Goal: Information Seeking & Learning: Learn about a topic

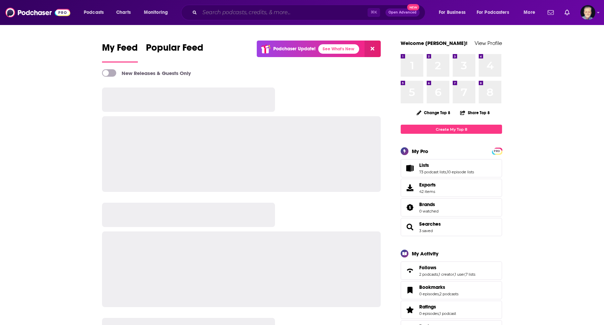
click at [209, 10] on input "Search podcasts, credits, & more..." at bounding box center [284, 12] width 168 height 11
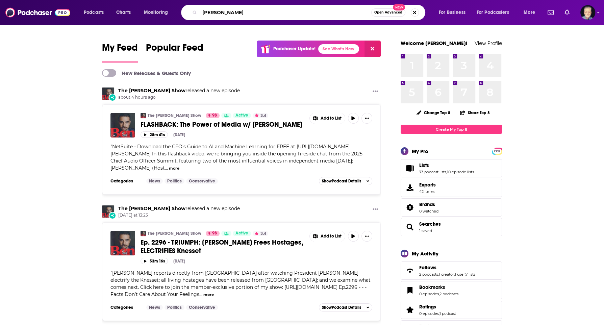
type input "[PERSON_NAME]"
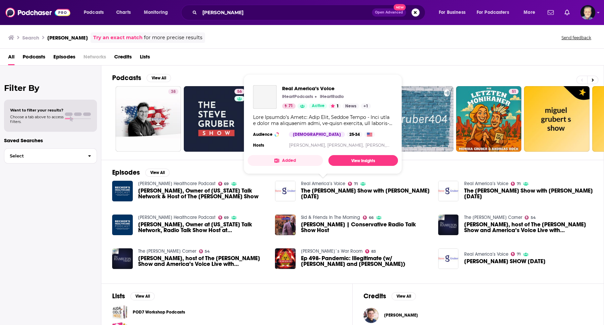
click at [329, 182] on link "Real America’s Voice" at bounding box center [323, 184] width 44 height 6
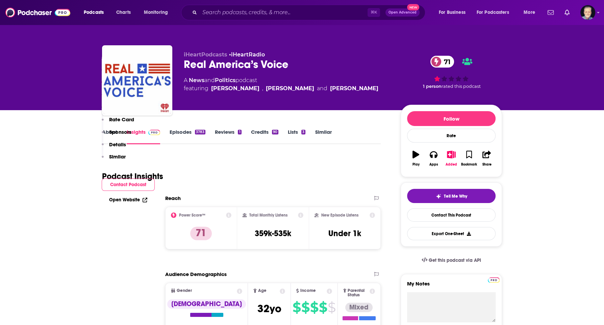
scroll to position [667, 0]
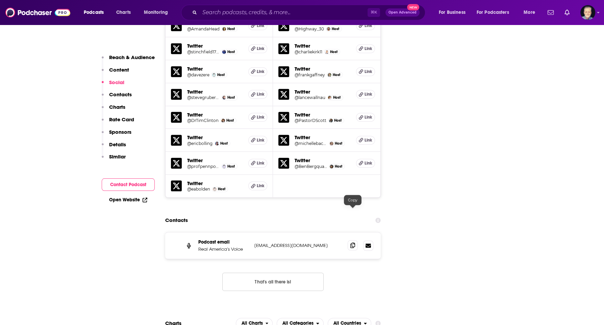
click at [353, 243] on icon at bounding box center [352, 245] width 5 height 5
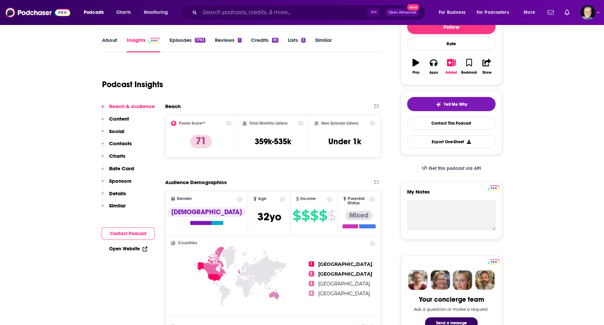
scroll to position [0, 0]
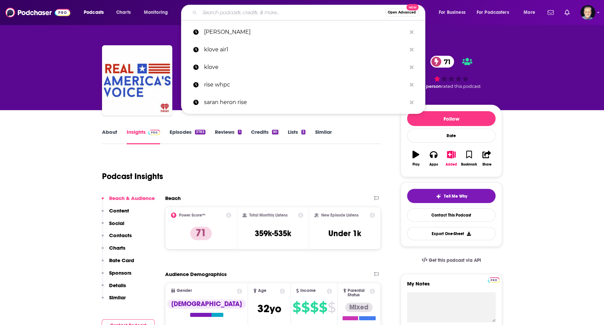
click at [252, 11] on input "Search podcasts, credits, & more..." at bounding box center [292, 12] width 185 height 11
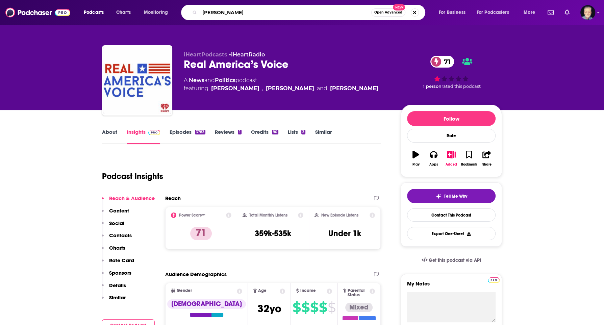
type input "[PERSON_NAME]"
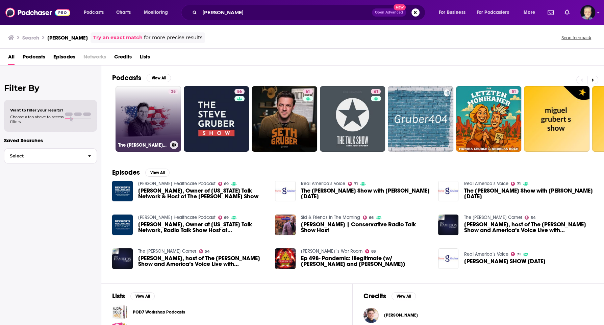
click at [141, 124] on link "38 The [PERSON_NAME] Show with [PERSON_NAME]" at bounding box center [149, 119] width 66 height 66
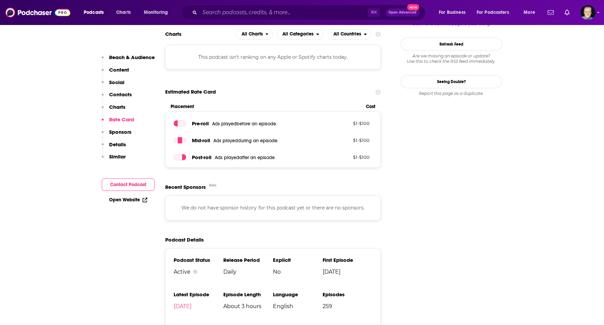
scroll to position [585, 0]
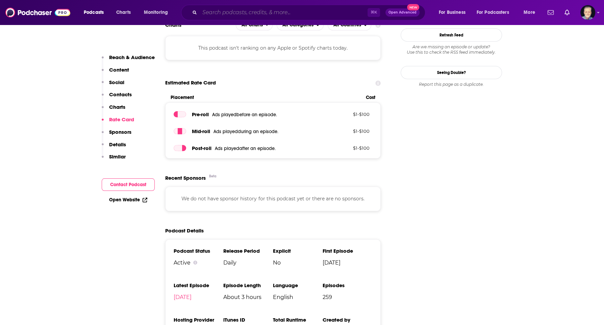
click at [272, 14] on input "Search podcasts, credits, & more..." at bounding box center [284, 12] width 168 height 11
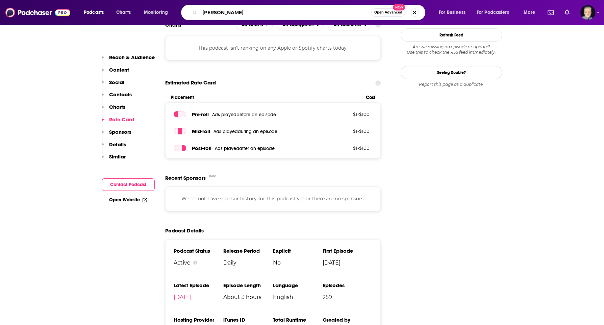
type input "[PERSON_NAME]"
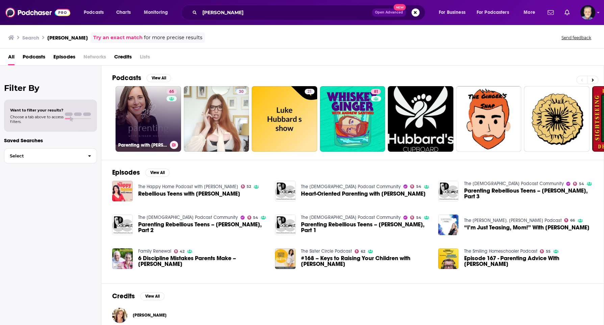
click at [148, 119] on link "65 Parenting with [PERSON_NAME]" at bounding box center [149, 119] width 66 height 66
